Goal: Task Accomplishment & Management: Manage account settings

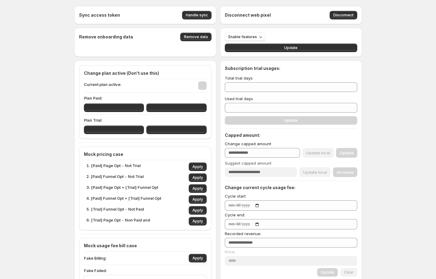
type input "******"
type input "***"
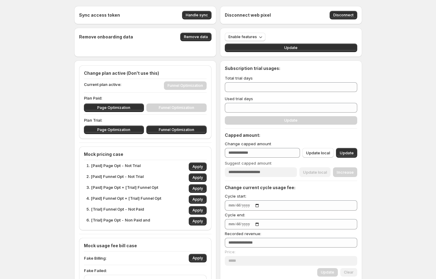
type input "***"
